Goal: Task Accomplishment & Management: Use online tool/utility

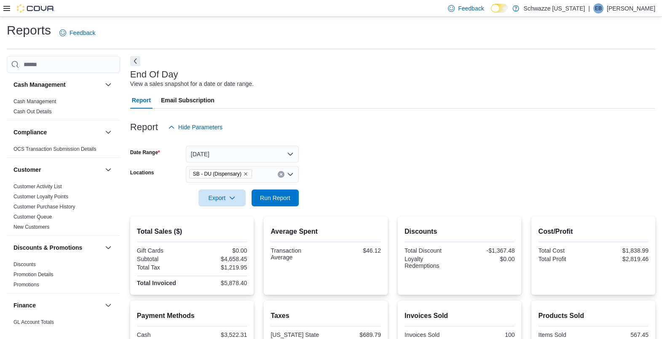
scroll to position [594, 0]
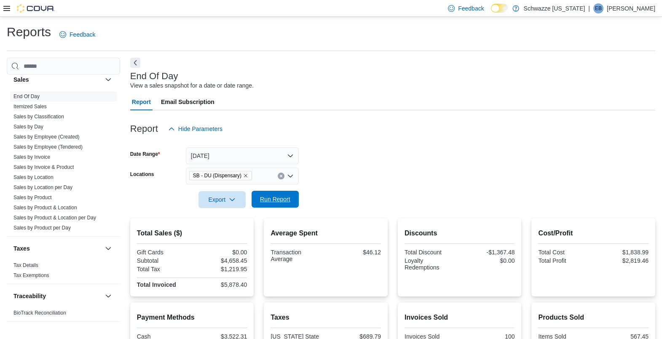
click at [267, 193] on span "Run Report" at bounding box center [275, 199] width 37 height 17
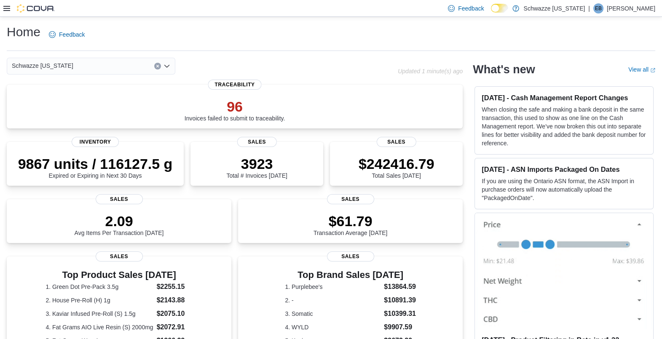
click at [5, 11] on icon at bounding box center [6, 8] width 7 height 7
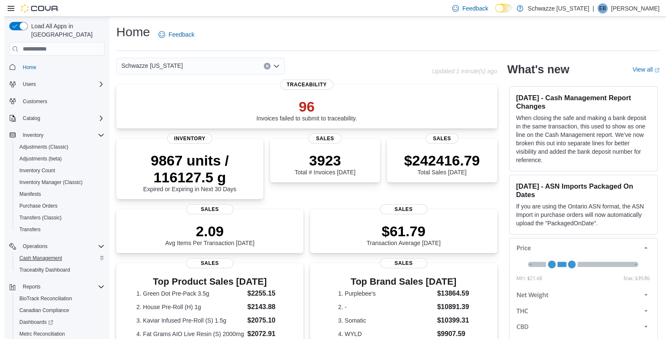
scroll to position [42, 0]
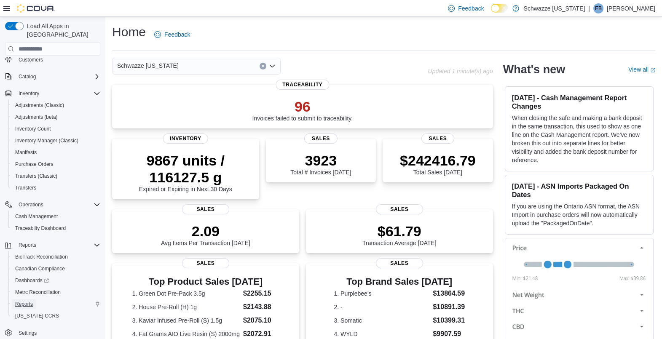
click at [27, 301] on span "Reports" at bounding box center [24, 304] width 18 height 7
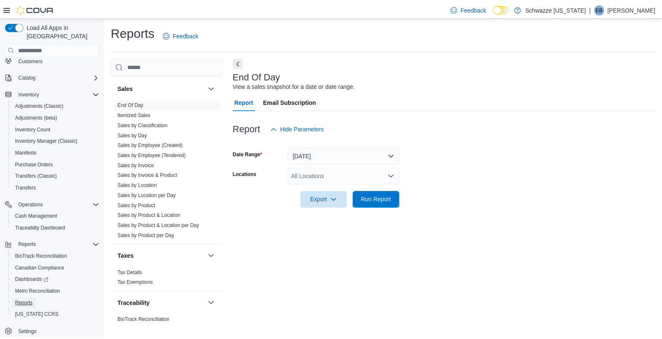
scroll to position [594, 0]
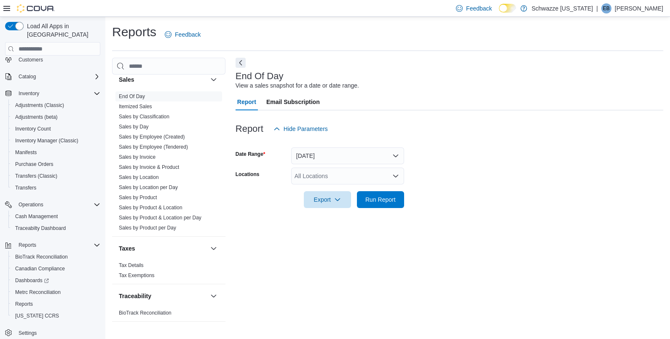
click at [314, 175] on div "All Locations" at bounding box center [347, 176] width 113 height 17
type input "**"
click at [325, 189] on span "SB - DU (Dispensary)" at bounding box center [342, 190] width 57 height 8
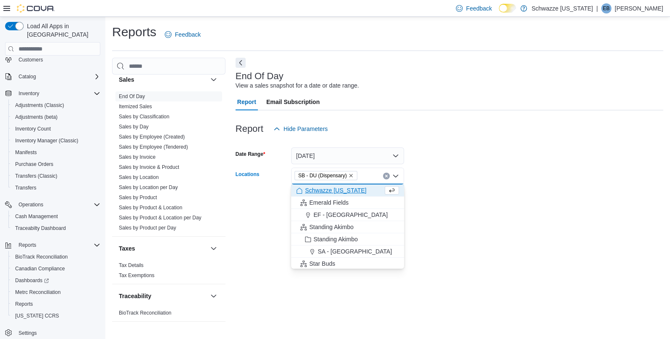
click at [418, 188] on div at bounding box center [450, 188] width 428 height 7
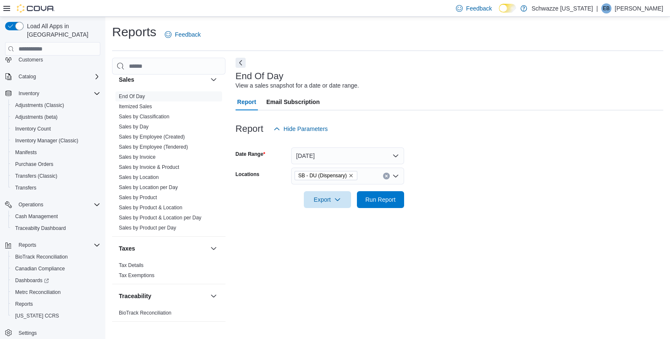
click at [365, 209] on div at bounding box center [450, 213] width 428 height 10
click at [371, 202] on span "Run Report" at bounding box center [381, 199] width 30 height 8
